Goal: Transaction & Acquisition: Purchase product/service

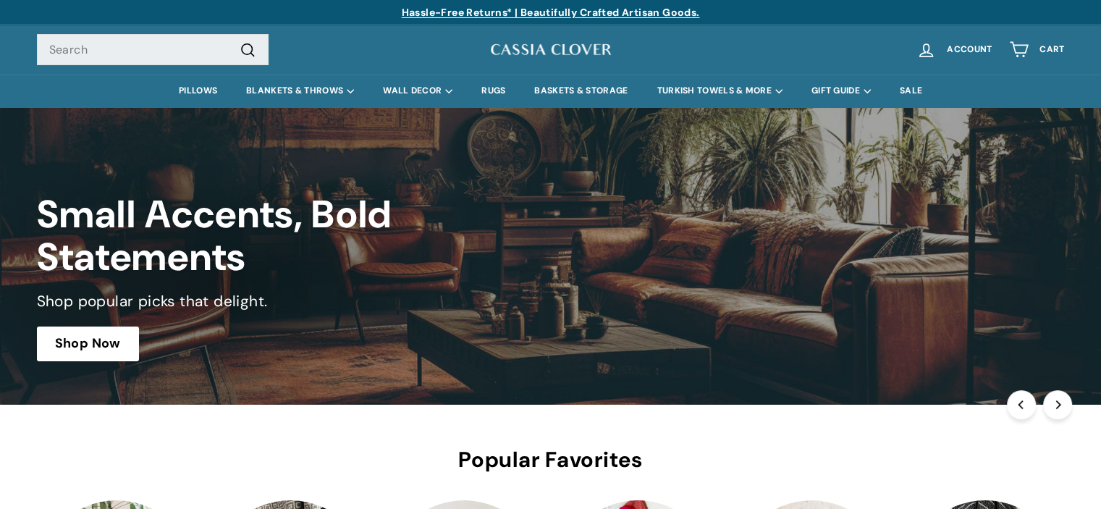
drag, startPoint x: 1105, startPoint y: 36, endPoint x: 1111, endPoint y: -1, distance: 37.4
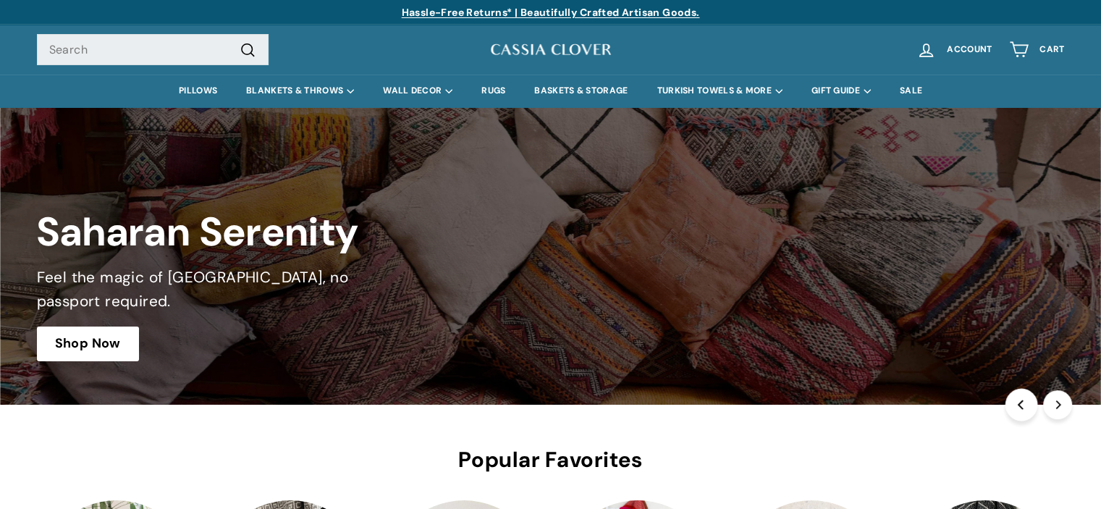
click at [1027, 401] on button "Previous" at bounding box center [1021, 404] width 33 height 33
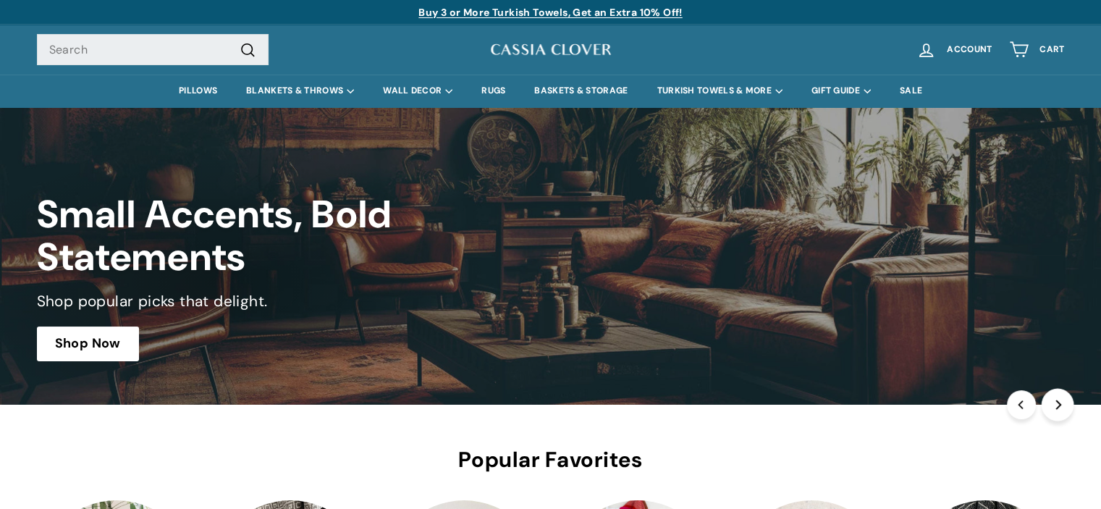
click at [1051, 400] on button "Next" at bounding box center [1057, 404] width 33 height 33
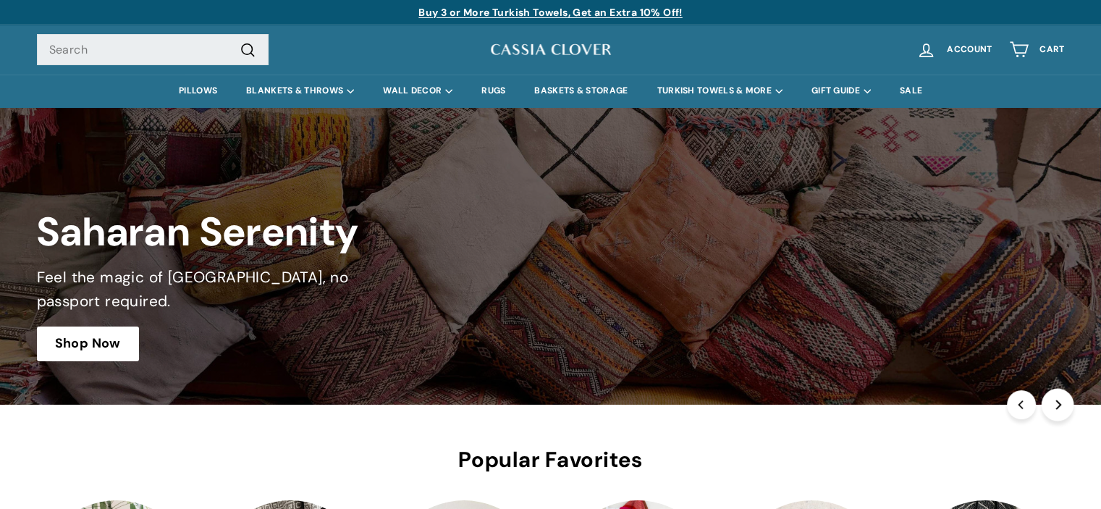
click at [1051, 400] on button "Next" at bounding box center [1057, 404] width 33 height 33
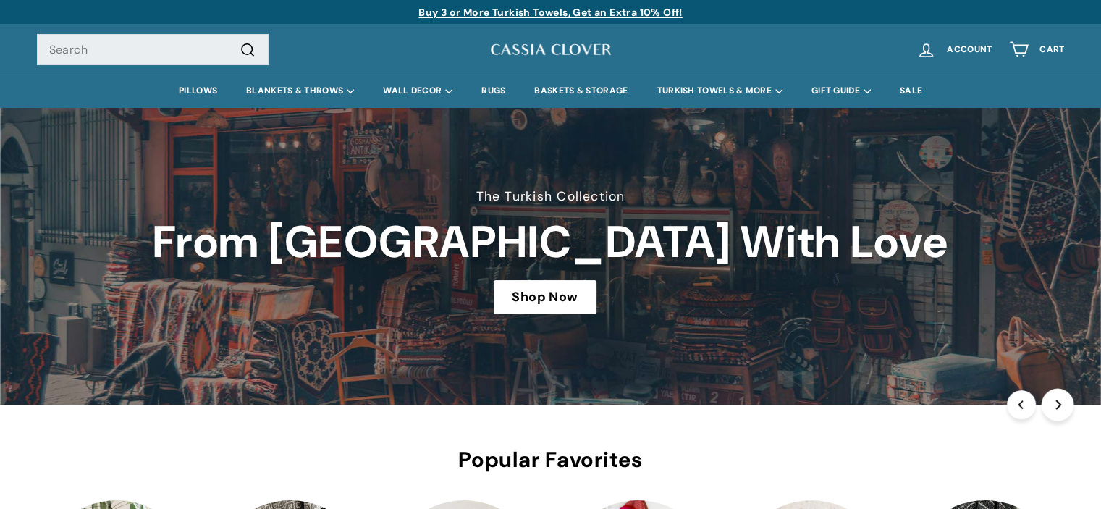
click at [1051, 400] on button "Next" at bounding box center [1057, 404] width 33 height 33
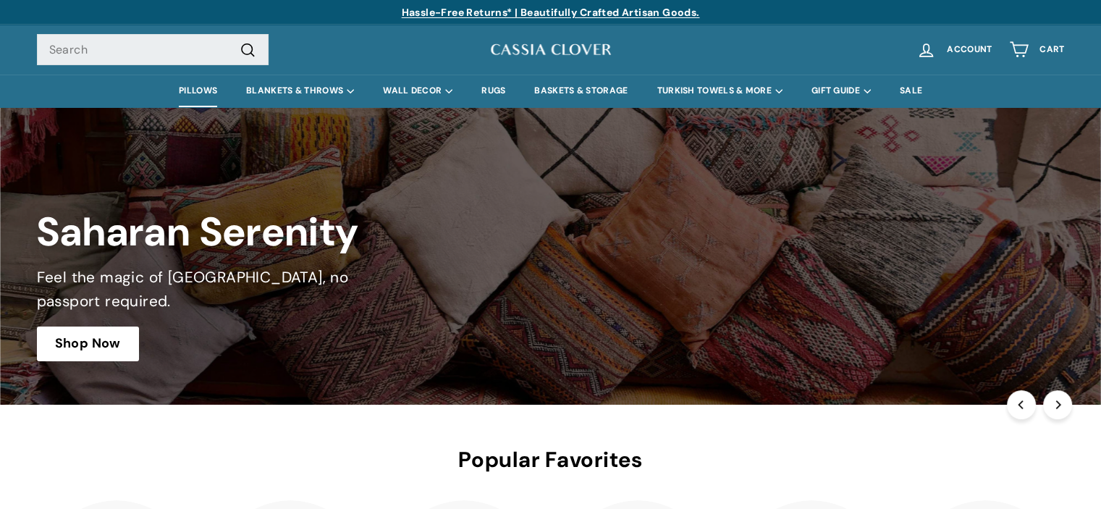
click at [183, 93] on link "PILLOWS" at bounding box center [197, 91] width 67 height 33
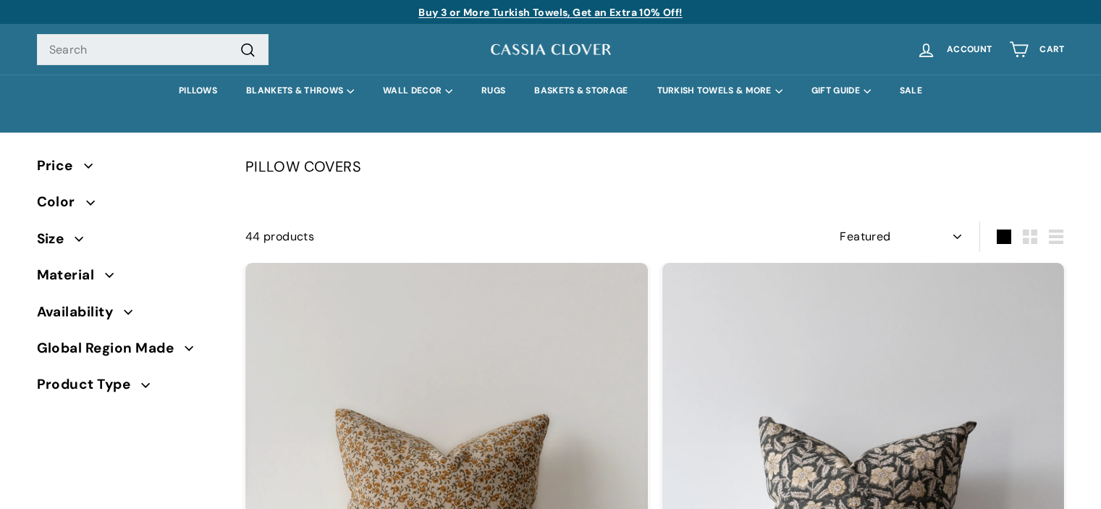
select select "manual"
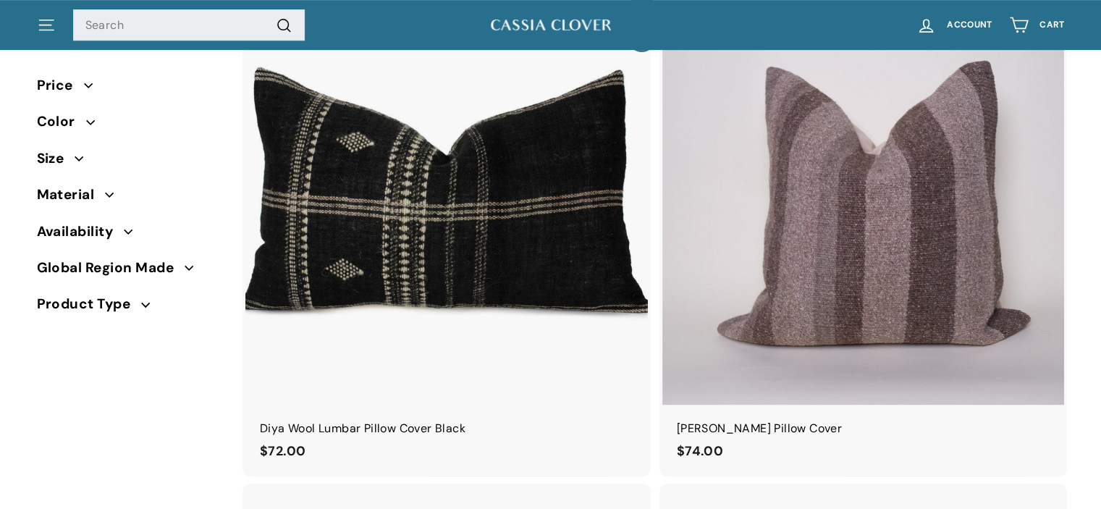
click at [490, 190] on img at bounding box center [446, 203] width 402 height 402
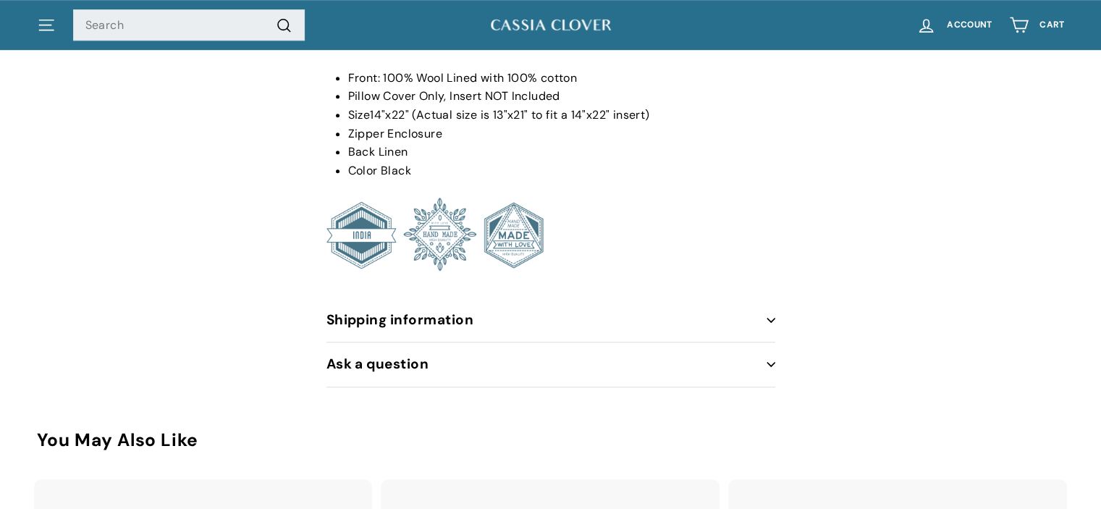
scroll to position [945, 0]
